Goal: Complete application form

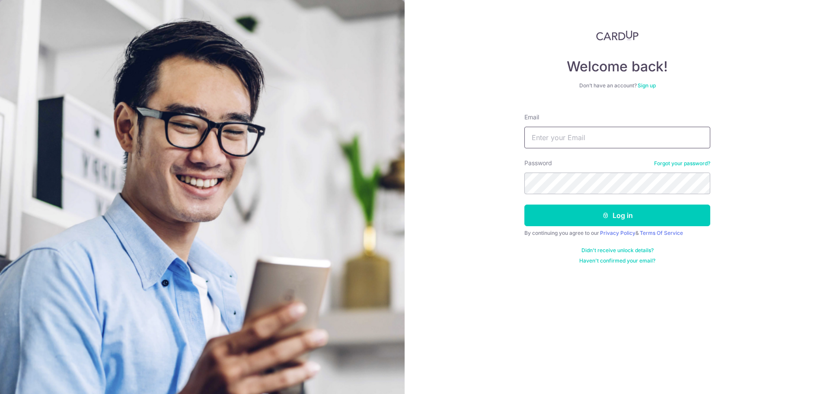
click at [582, 138] on input "Email" at bounding box center [617, 138] width 186 height 22
type input "[EMAIL_ADDRESS][DOMAIN_NAME]"
click at [524, 205] on button "Log in" at bounding box center [617, 216] width 186 height 22
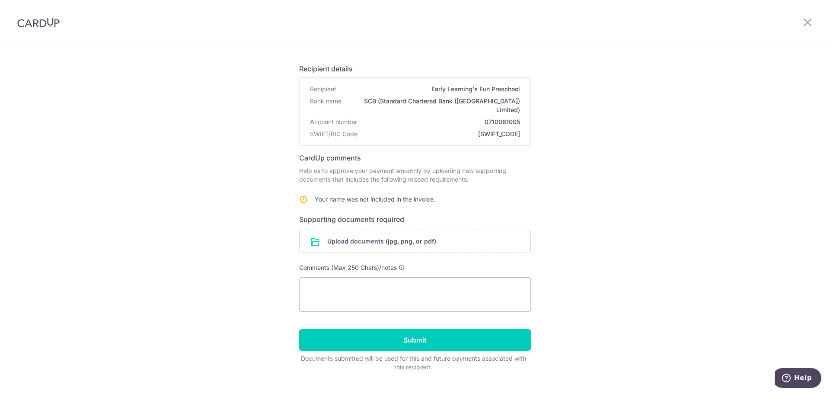
scroll to position [55, 0]
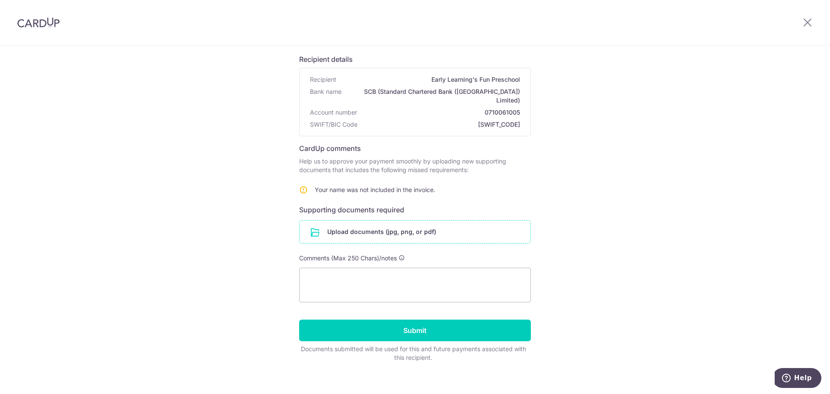
click at [372, 223] on input "file" at bounding box center [415, 232] width 231 height 22
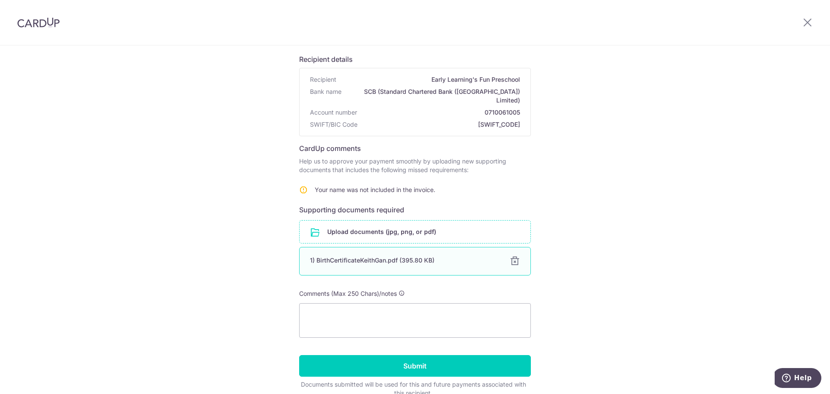
click at [515, 256] on div at bounding box center [515, 261] width 10 height 10
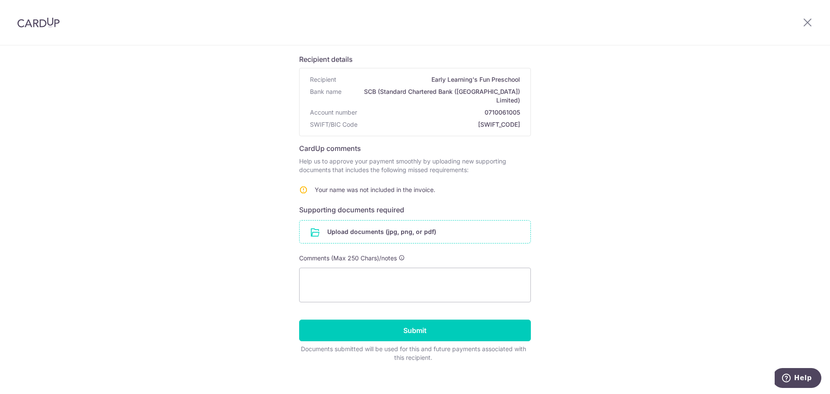
click at [363, 230] on input "file" at bounding box center [415, 232] width 231 height 22
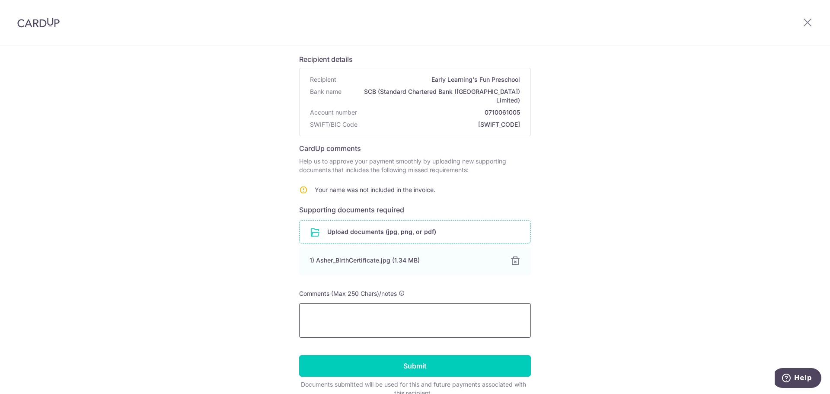
click at [372, 328] on textarea at bounding box center [415, 320] width 232 height 35
click at [349, 311] on textarea at bounding box center [415, 320] width 232 height 35
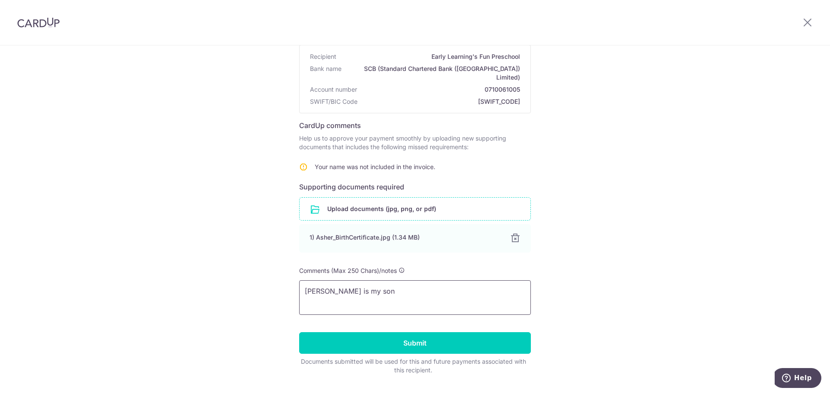
scroll to position [91, 0]
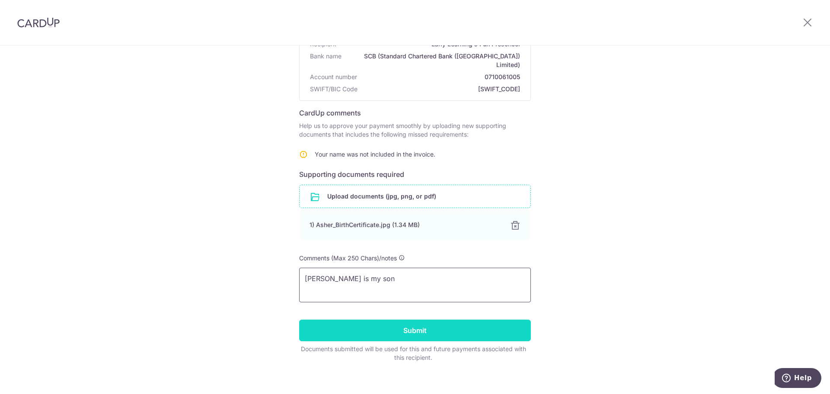
type textarea "Gan Yikai Asher is my son"
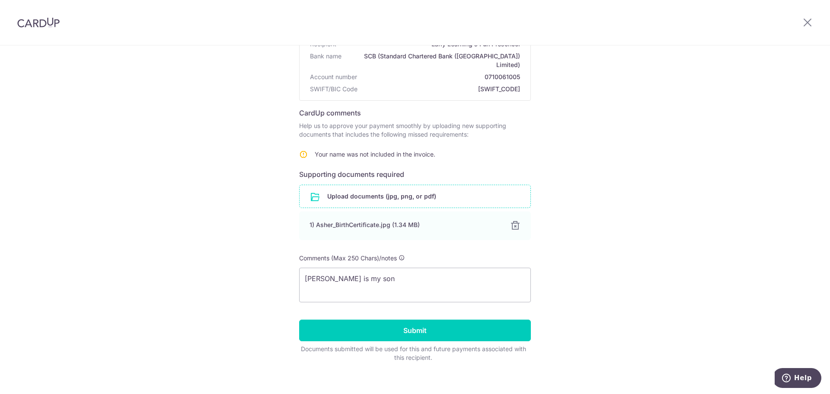
drag, startPoint x: 370, startPoint y: 317, endPoint x: 266, endPoint y: 283, distance: 109.5
click at [265, 283] on div "Help us verify your payment Recipient details Recipient Early Learning's Fun Pr…" at bounding box center [415, 179] width 830 height 448
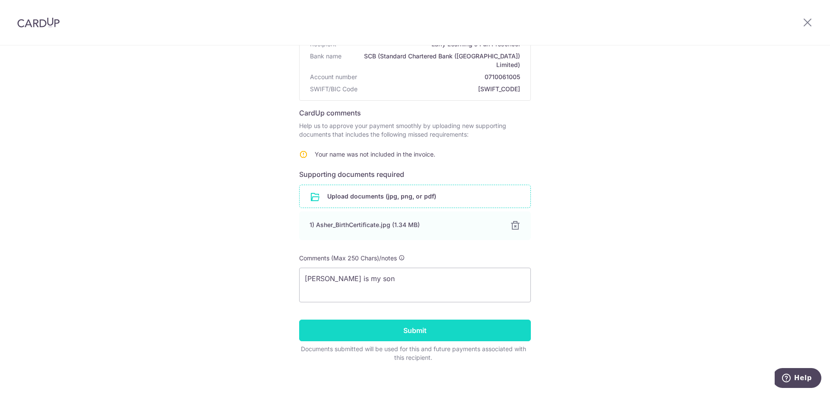
click at [345, 323] on input "Submit" at bounding box center [415, 331] width 232 height 22
